Goal: Transaction & Acquisition: Book appointment/travel/reservation

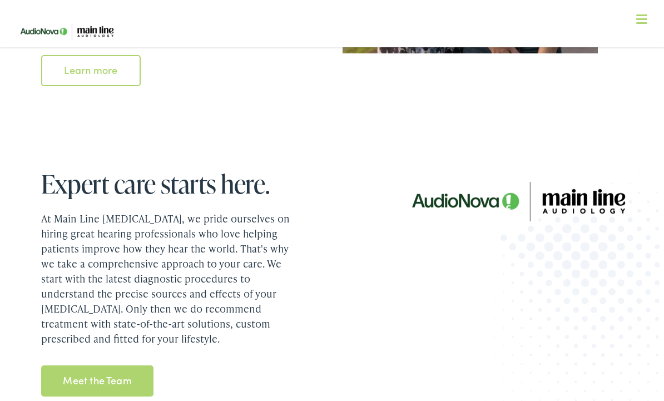
scroll to position [1238, 0]
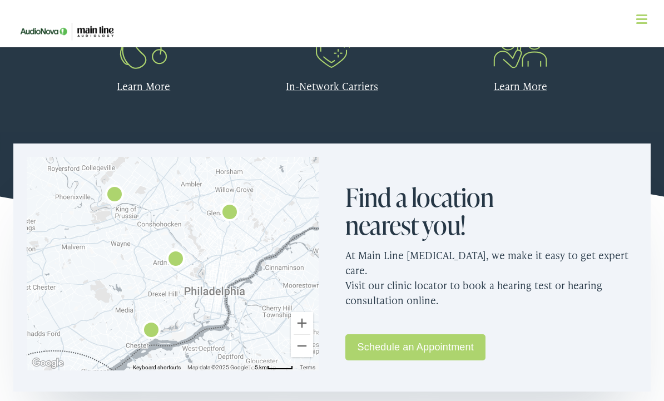
scroll to position [601, 0]
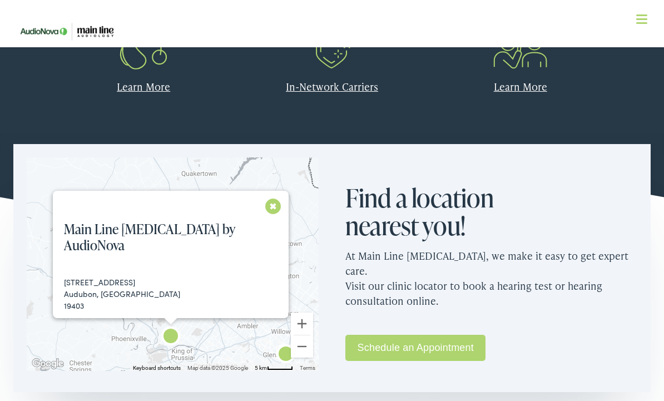
click at [276, 222] on h4 "Main Line Audiology by AudioNova" at bounding box center [176, 237] width 246 height 32
click at [271, 208] on button "Close" at bounding box center [273, 205] width 19 height 19
click at [265, 208] on button "Close" at bounding box center [274, 205] width 19 height 19
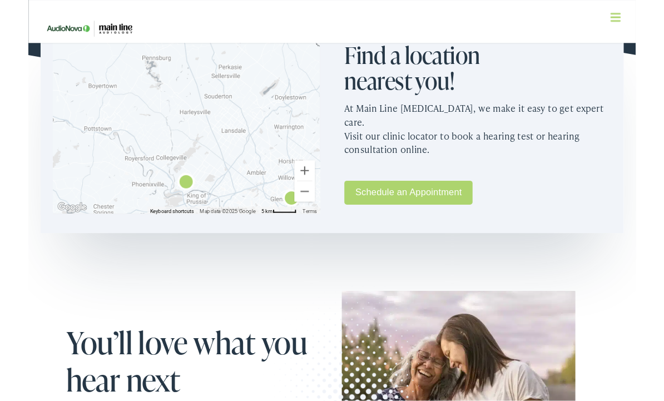
scroll to position [738, 0]
click at [304, 187] on button "Zoom in" at bounding box center [302, 186] width 22 height 22
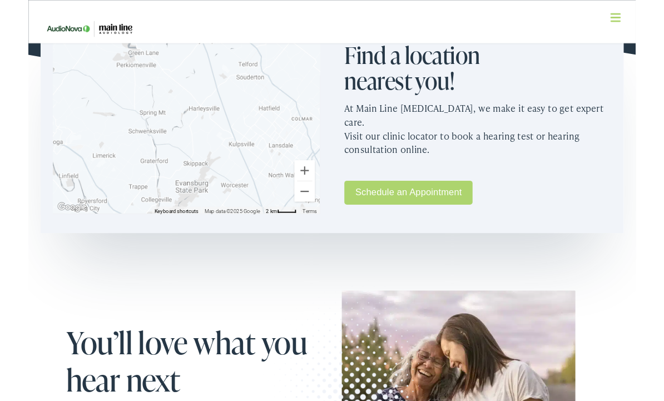
click at [312, 207] on button "Zoom out" at bounding box center [302, 209] width 22 height 22
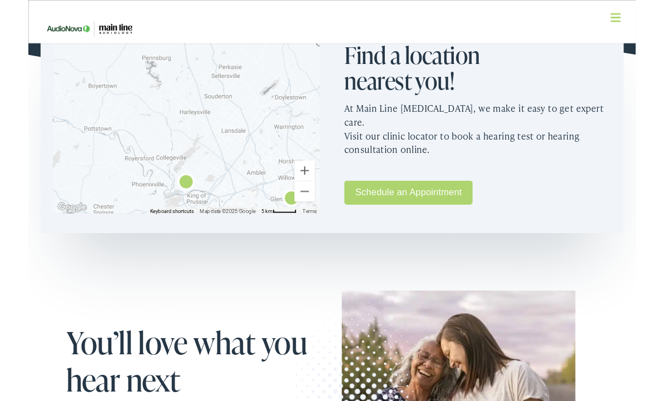
click at [307, 211] on button "Zoom out" at bounding box center [302, 209] width 22 height 22
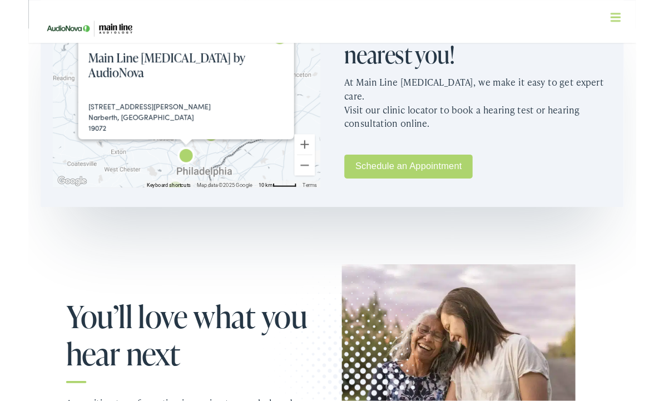
scroll to position [768, 0]
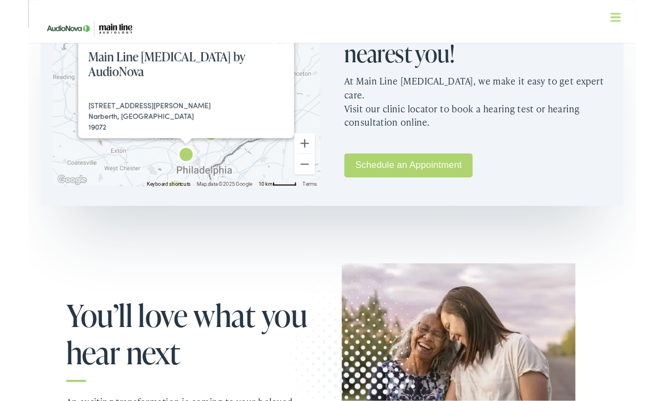
click at [17, 128] on div "To navigate the map with touch gestures double-tap and hold your finger on the …" at bounding box center [172, 97] width 319 height 240
click at [34, 133] on div "Main Line Audiology by AudioNova 916 Montgomery Avenue Narberth, PA 19072 Phone…" at bounding box center [173, 97] width 292 height 214
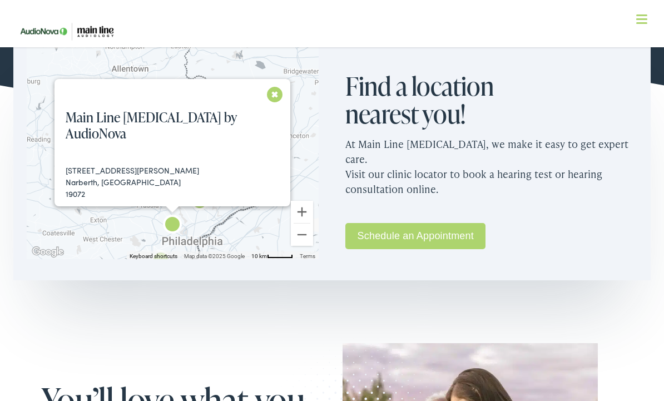
scroll to position [712, 0]
click at [269, 96] on button "Close" at bounding box center [274, 94] width 19 height 19
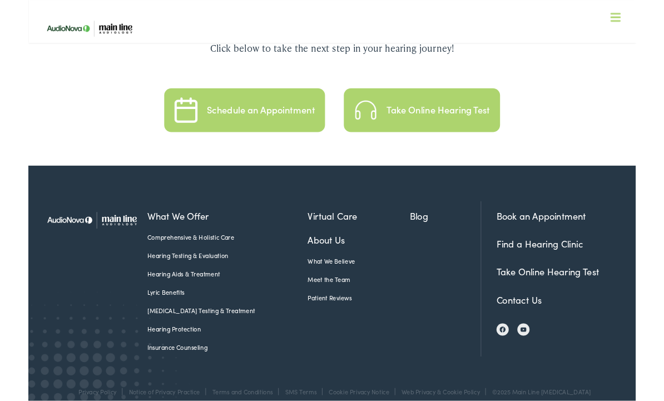
scroll to position [2378, 0]
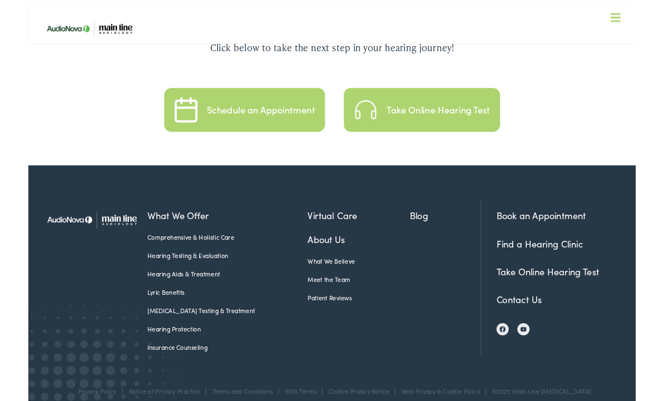
click at [121, 298] on div at bounding box center [71, 305] width 117 height 170
click at [136, 314] on link "Lyric Benefits" at bounding box center [217, 319] width 175 height 10
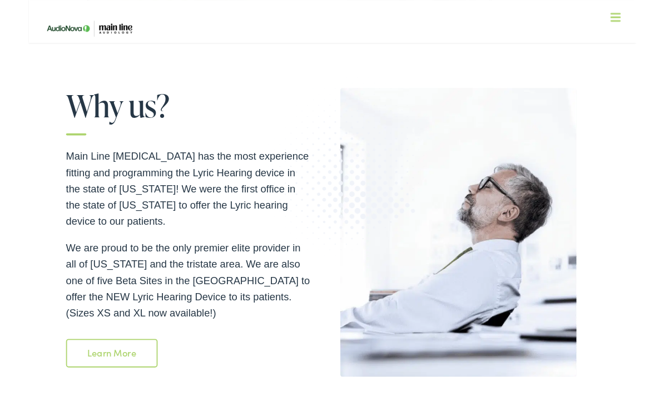
scroll to position [1497, 0]
click at [73, 370] on link "Learn More" at bounding box center [91, 385] width 100 height 31
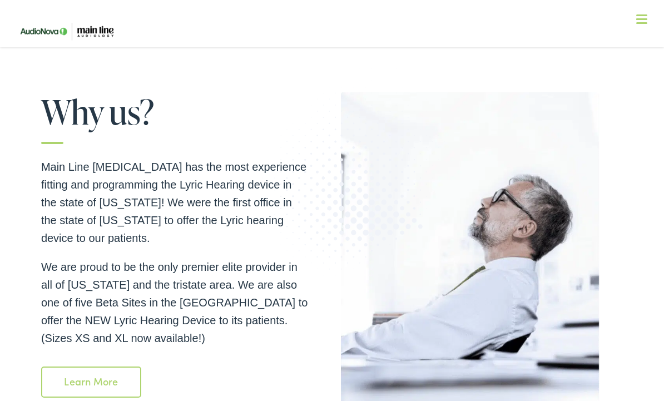
scroll to position [1501, 0]
click at [47, 285] on p "We are proud to be the only premier elite provider in all of Pennsylvania and t…" at bounding box center [174, 303] width 267 height 89
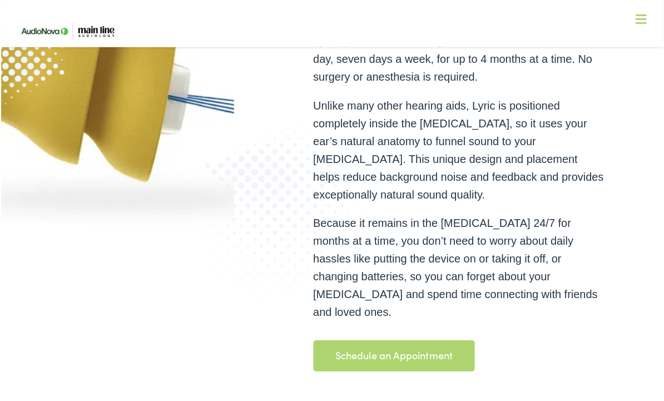
scroll to position [299, 0]
click at [383, 345] on link "Schedule an Appointment" at bounding box center [394, 355] width 162 height 31
click at [34, 29] on img at bounding box center [68, 31] width 111 height 39
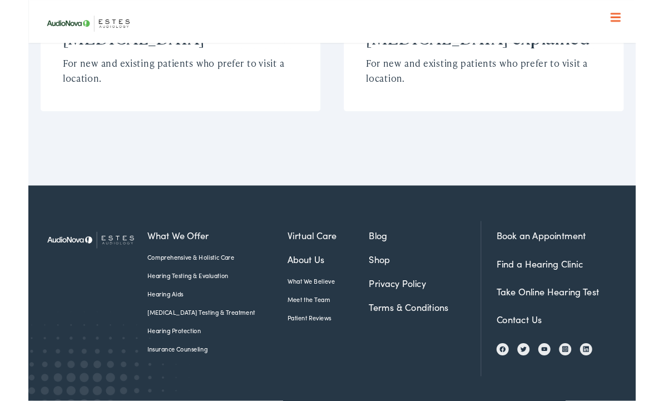
scroll to position [2992, 0]
click at [569, 251] on link "Book an Appointment" at bounding box center [561, 258] width 98 height 14
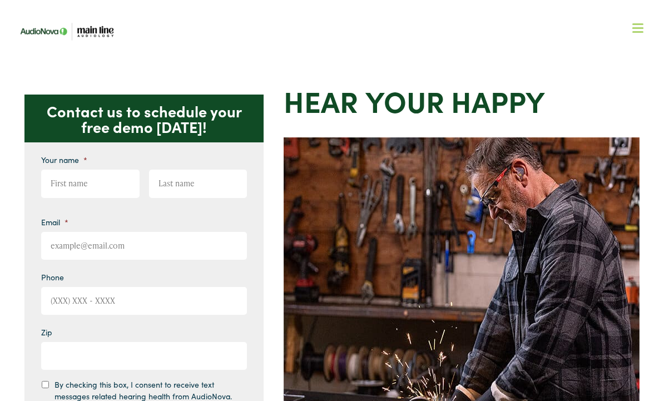
click at [45, 33] on img at bounding box center [68, 31] width 111 height 39
